Goal: Task Accomplishment & Management: Manage account settings

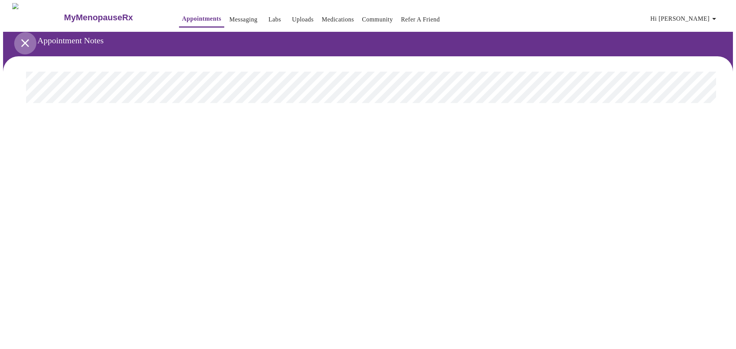
click at [23, 39] on icon "open drawer" at bounding box center [25, 43] width 8 height 8
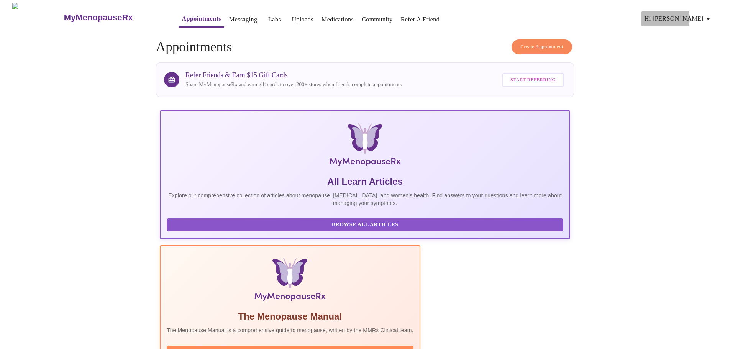
click at [708, 15] on icon "button" at bounding box center [708, 18] width 9 height 9
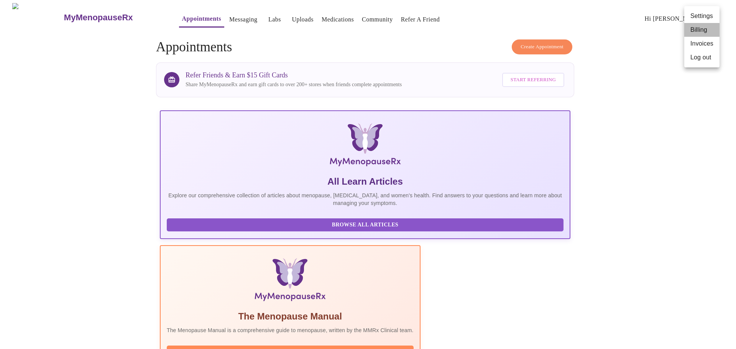
click at [705, 31] on li "Billing" at bounding box center [701, 30] width 35 height 14
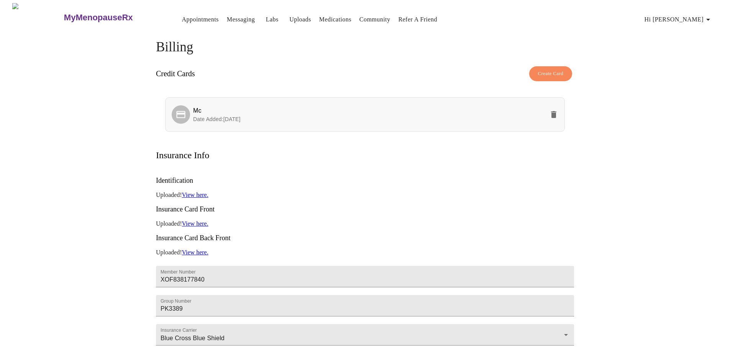
click at [216, 118] on span "Date Added: [DATE]" at bounding box center [217, 119] width 48 height 6
click at [188, 110] on div at bounding box center [181, 114] width 18 height 18
click at [557, 72] on span "Create Card" at bounding box center [551, 73] width 26 height 9
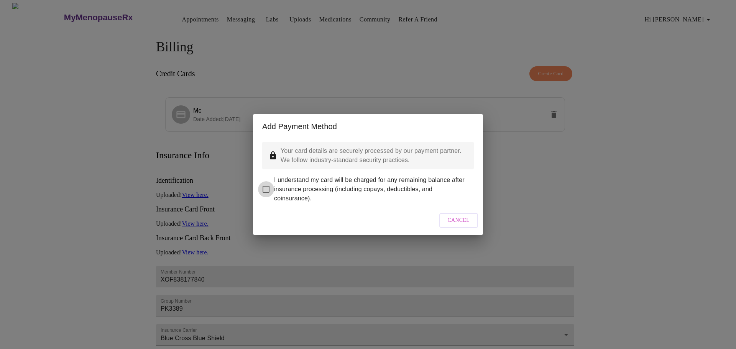
click at [265, 184] on input "I understand my card will be charged for any remaining balance after insurance …" at bounding box center [266, 189] width 16 height 16
checkbox input "true"
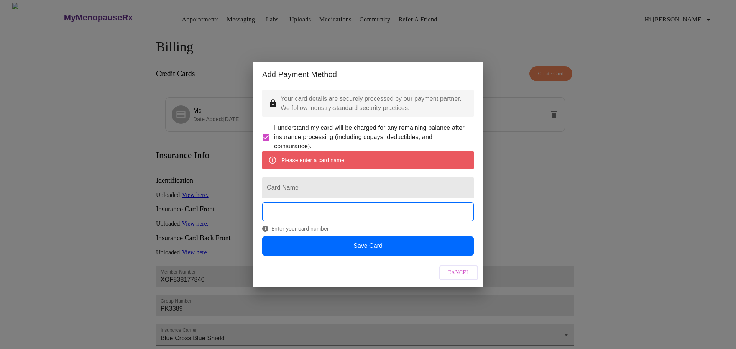
click at [292, 189] on input "Card Name" at bounding box center [368, 187] width 212 height 21
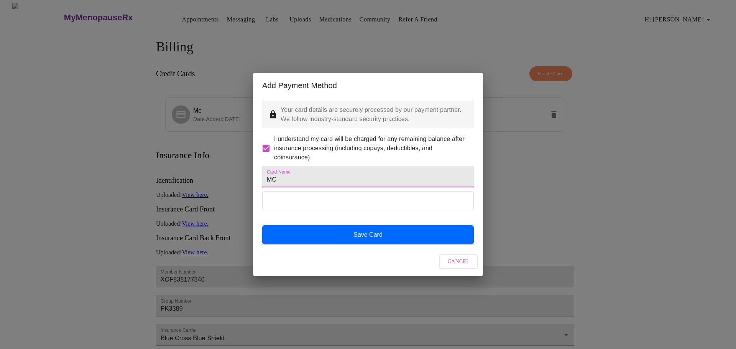
type input "MC"
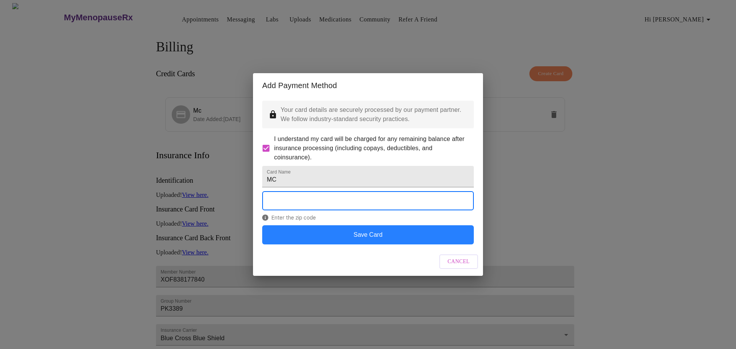
click at [322, 244] on button "Save Card" at bounding box center [368, 234] width 212 height 19
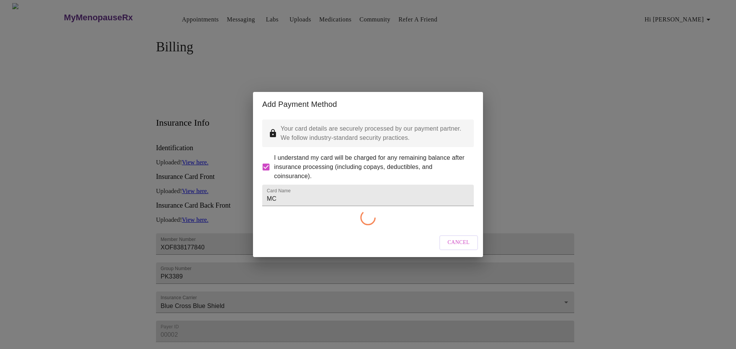
checkbox input "false"
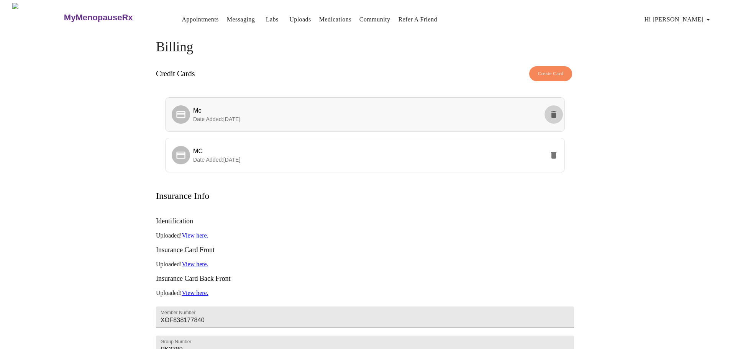
click at [553, 107] on button "delete" at bounding box center [554, 114] width 18 height 18
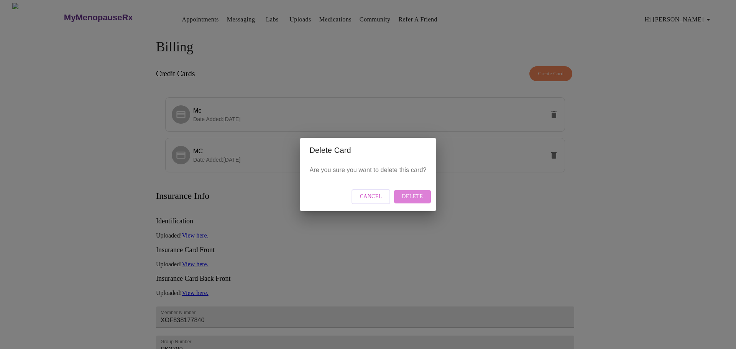
click at [414, 196] on span "Delete" at bounding box center [412, 197] width 21 height 10
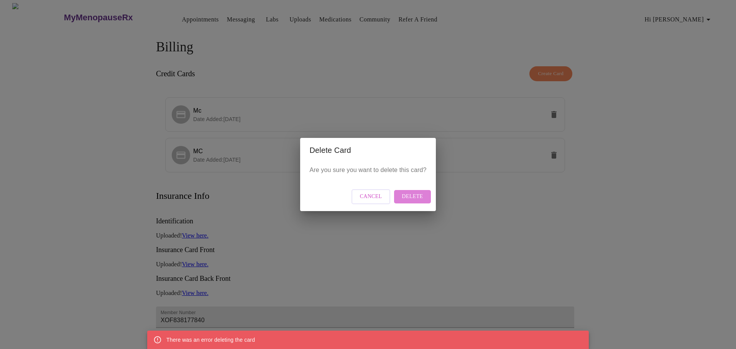
click at [416, 195] on span "Delete" at bounding box center [412, 197] width 21 height 10
click at [416, 194] on span "Delete" at bounding box center [412, 197] width 21 height 10
click at [370, 195] on span "Cancel" at bounding box center [371, 197] width 22 height 10
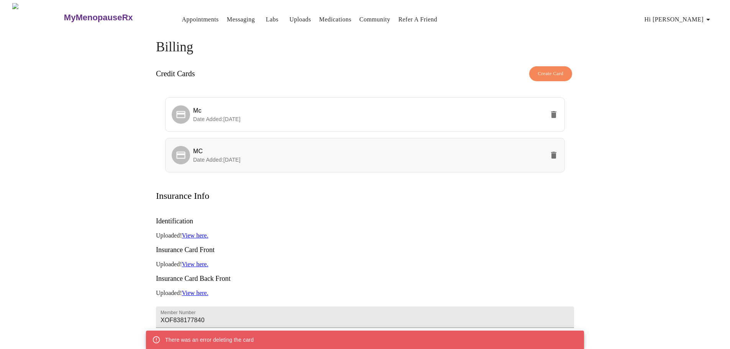
click at [228, 151] on span "MC" at bounding box center [369, 151] width 352 height 9
click at [184, 153] on icon at bounding box center [180, 154] width 9 height 7
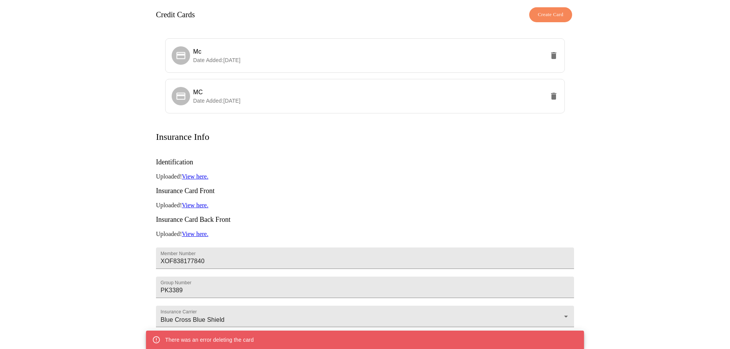
scroll to position [133, 0]
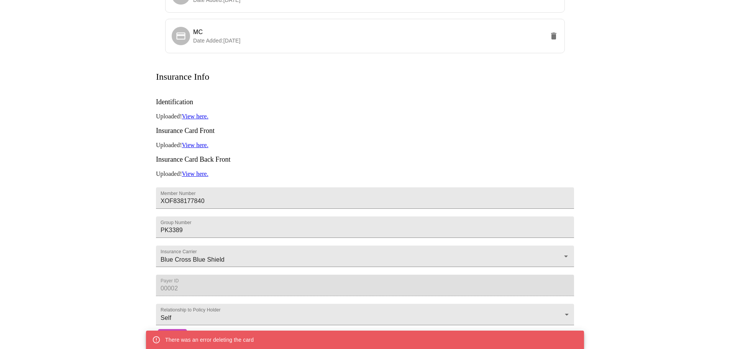
click at [172, 331] on span "Save" at bounding box center [173, 336] width 14 height 10
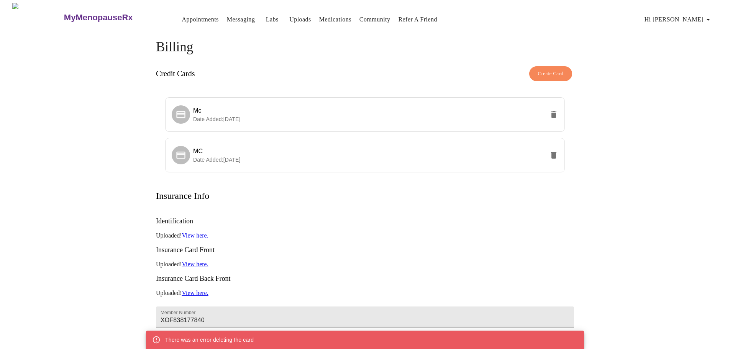
click at [182, 18] on link "Appointments" at bounding box center [200, 19] width 37 height 11
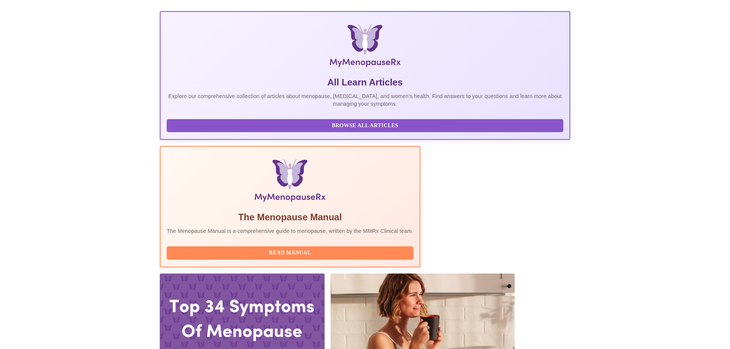
scroll to position [115, 0]
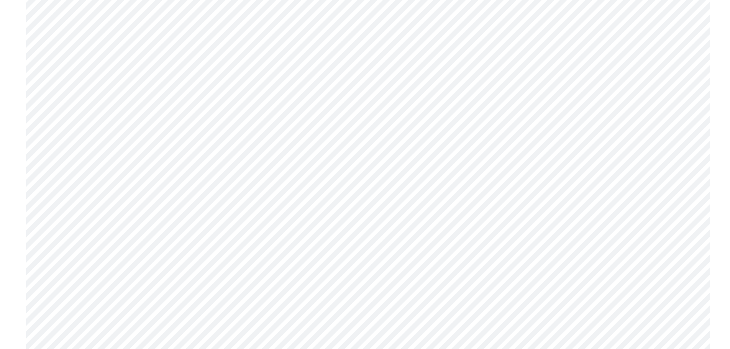
scroll to position [1163, 0]
